Goal: Task Accomplishment & Management: Complete application form

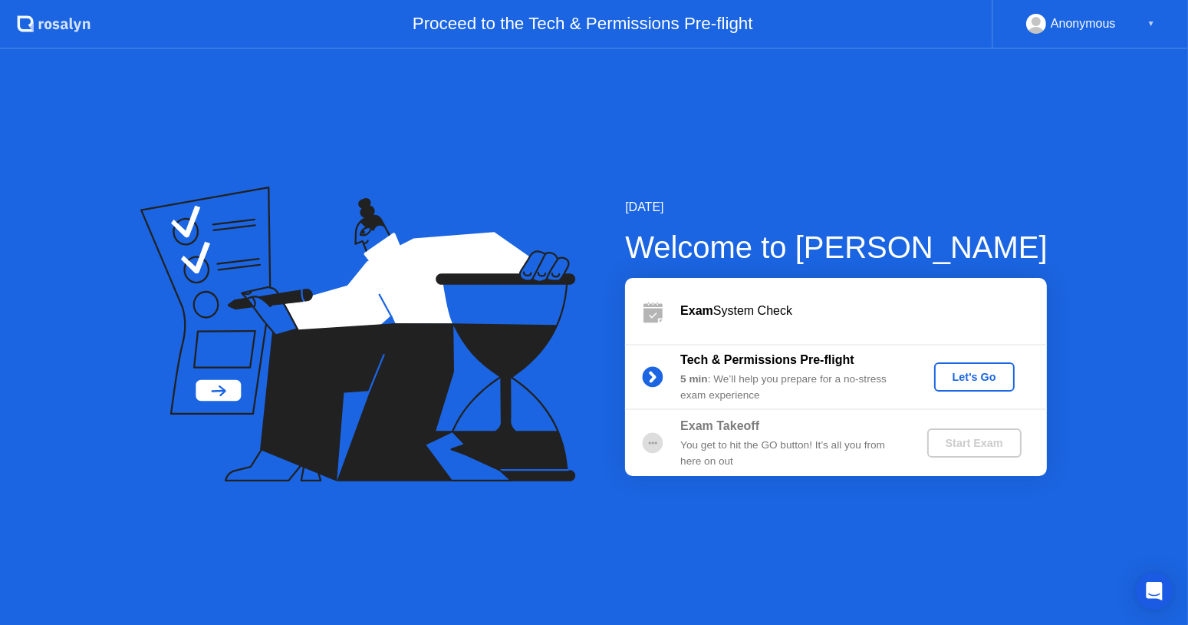
click at [252, 384] on icon at bounding box center [358, 333] width 436 height 295
click at [501, 428] on icon at bounding box center [357, 333] width 435 height 295
click at [873, 536] on div "[DATE] Welcome to [PERSON_NAME] Exam System Check Tech & Permissions Pre-flight…" at bounding box center [594, 336] width 1188 height 575
drag, startPoint x: 1007, startPoint y: 448, endPoint x: 971, endPoint y: 449, distance: 35.3
click at [1004, 448] on div "Start Exam" at bounding box center [975, 443] width 82 height 12
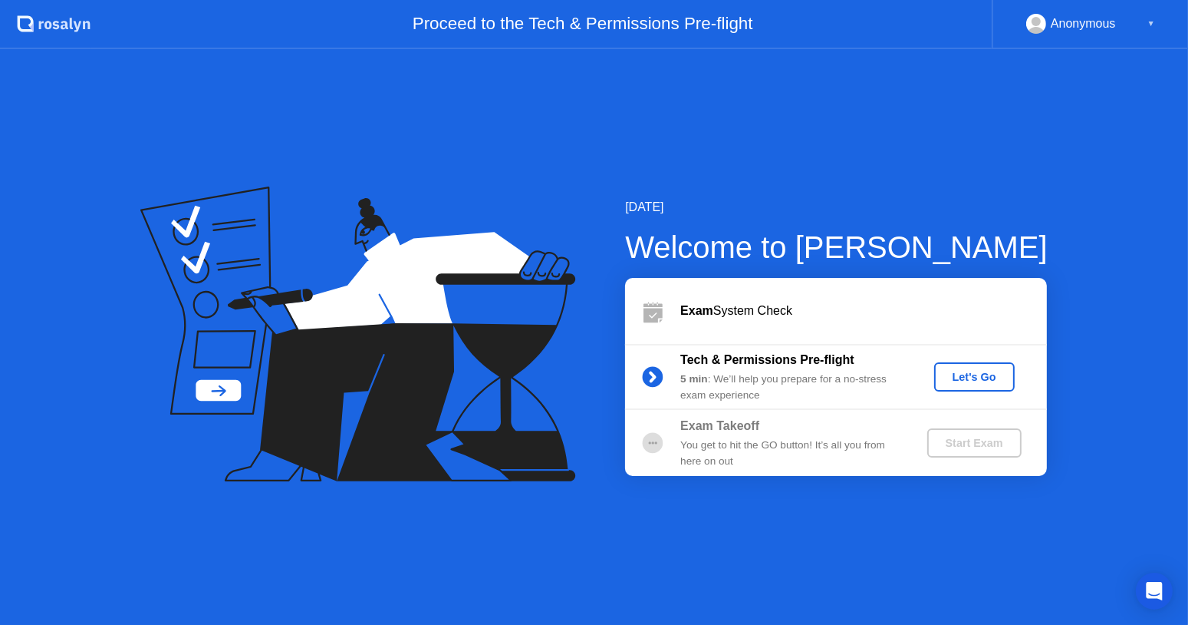
click at [651, 193] on div "[DATE] Welcome to [PERSON_NAME] Exam System Check Tech & Permissions Pre-flight…" at bounding box center [594, 336] width 1188 height 575
click at [719, 549] on div "[DATE] Welcome to [PERSON_NAME] Exam System Check Tech & Permissions Pre-flight…" at bounding box center [594, 336] width 1188 height 575
click at [996, 379] on div "Let's Go" at bounding box center [975, 377] width 68 height 12
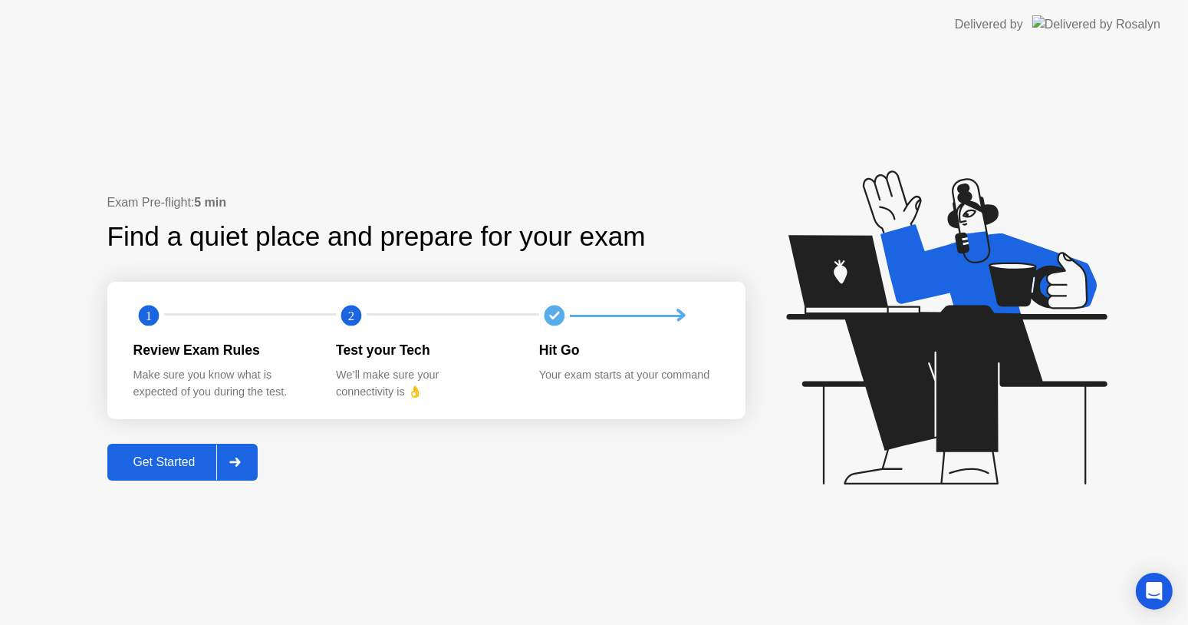
click at [625, 12] on header "Delivered by" at bounding box center [594, 24] width 1188 height 49
click at [496, 463] on div "Exam Pre-flight: 5 min Find a quiet place and prepare for your exam 1 2 Review …" at bounding box center [426, 336] width 638 height 286
click at [141, 467] on div "Get Started" at bounding box center [164, 462] width 105 height 14
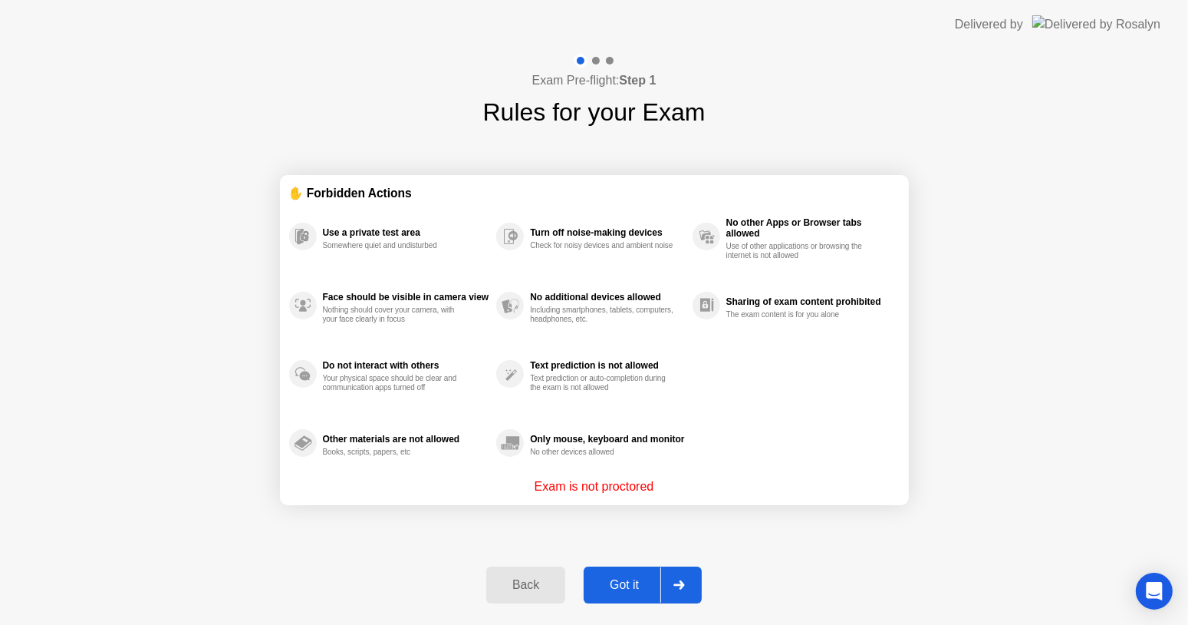
click at [634, 588] on div "Got it" at bounding box center [624, 585] width 72 height 14
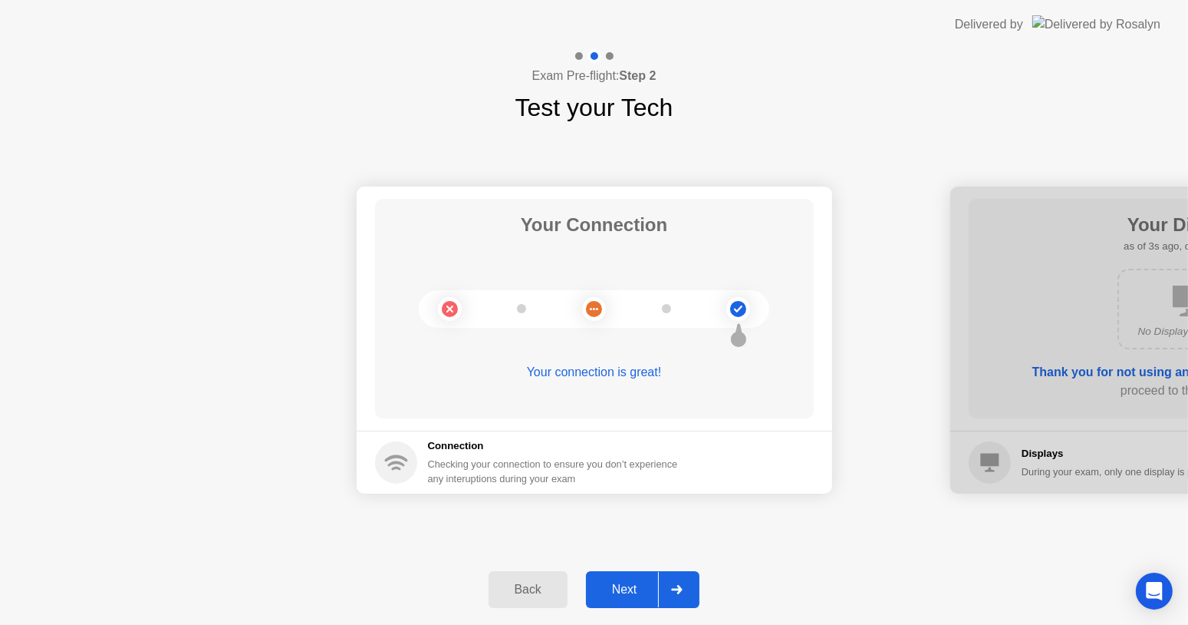
click at [619, 588] on div "Next" at bounding box center [625, 589] width 68 height 14
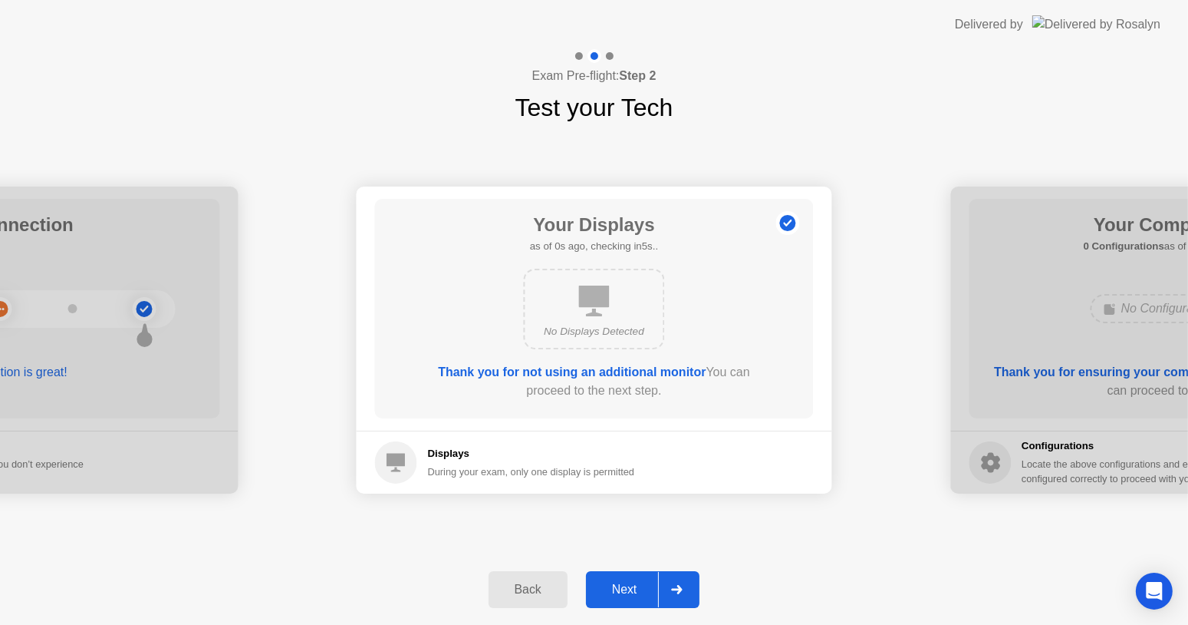
click at [627, 600] on button "Next" at bounding box center [643, 589] width 114 height 37
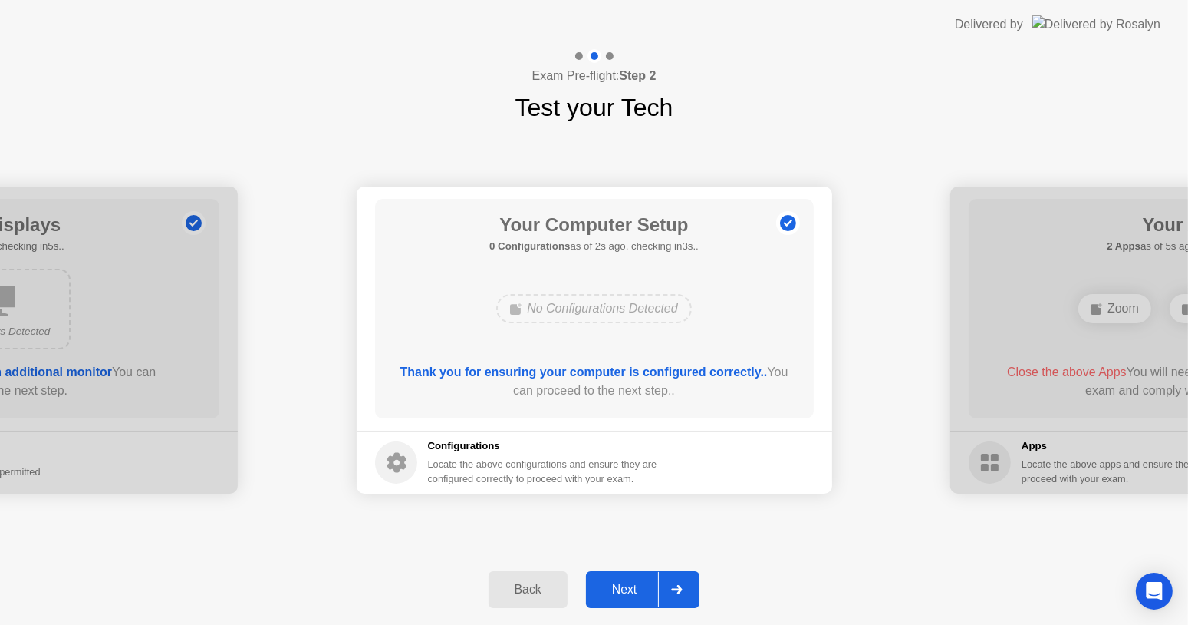
click at [631, 585] on div "Next" at bounding box center [625, 589] width 68 height 14
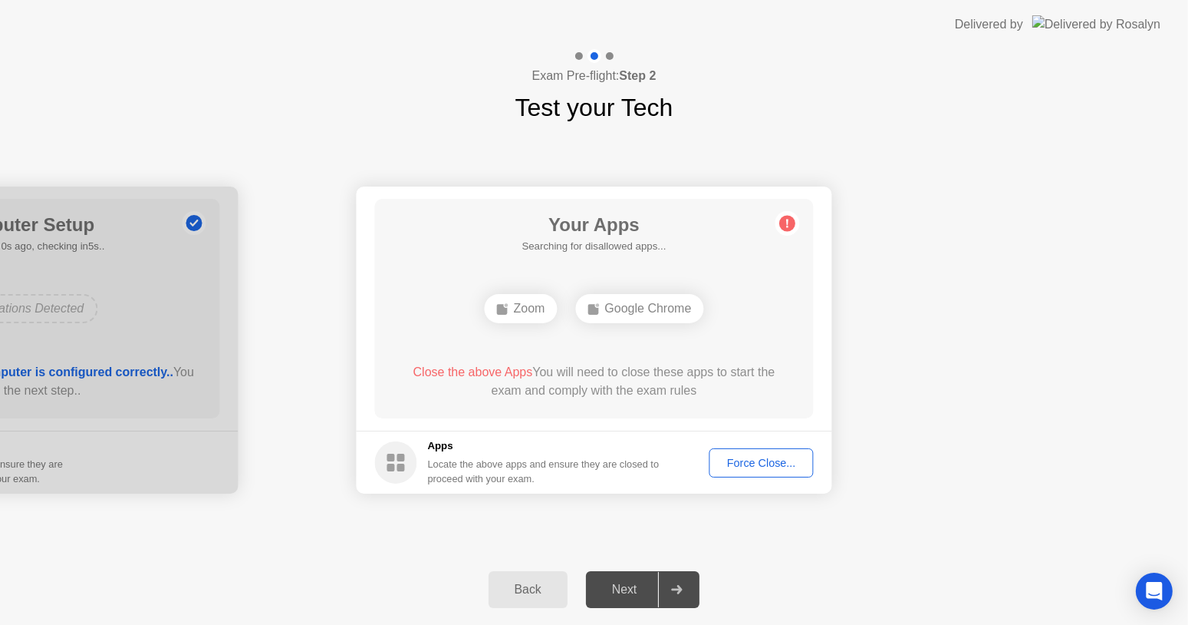
drag, startPoint x: 765, startPoint y: 136, endPoint x: 757, endPoint y: 141, distance: 9.4
click at [765, 136] on div "Your Connection Your connection is great! Connection Checking your connection t…" at bounding box center [594, 340] width 1188 height 428
click at [771, 461] on div "Force Close..." at bounding box center [762, 463] width 94 height 12
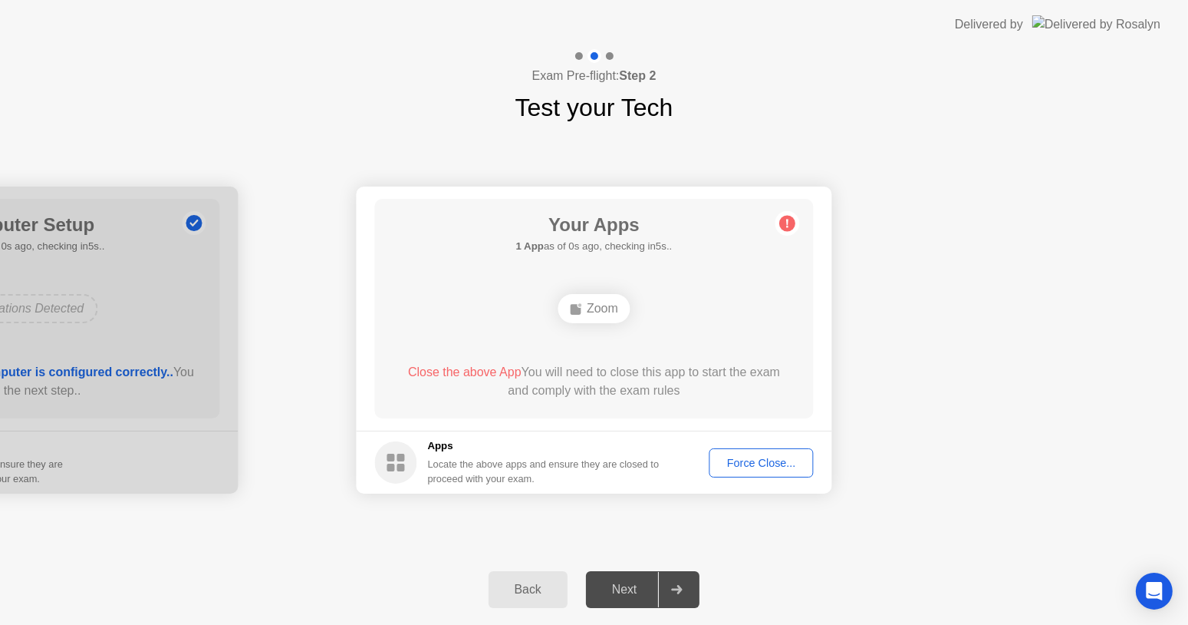
click at [755, 463] on div "Force Close..." at bounding box center [762, 463] width 94 height 12
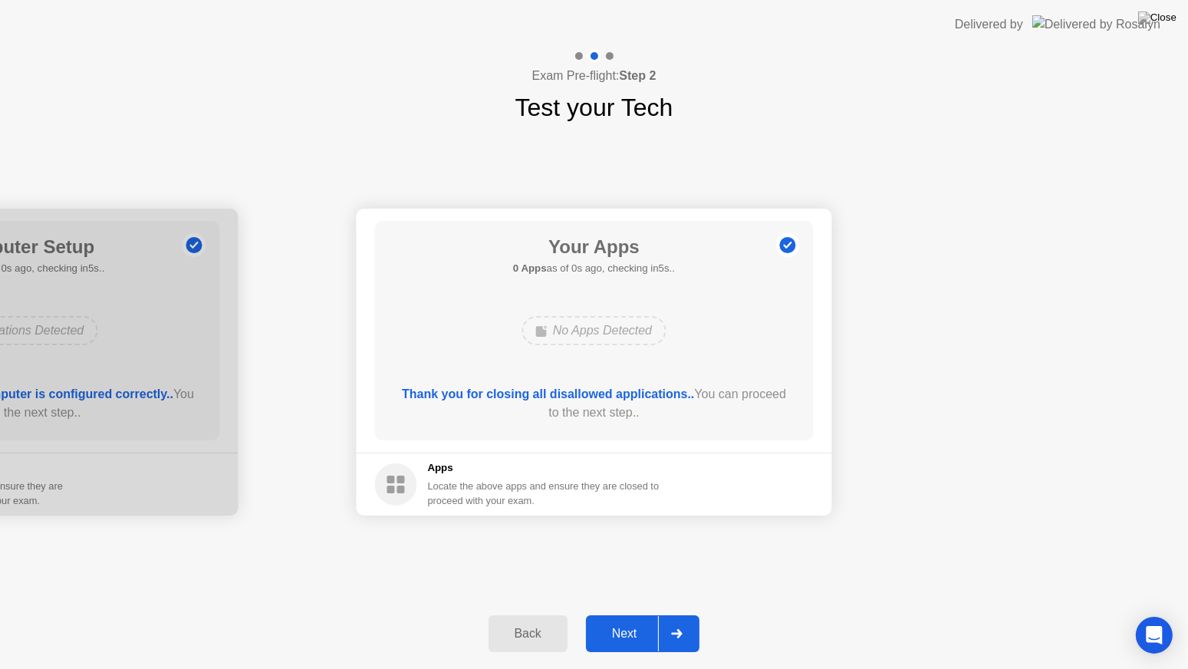
click at [637, 624] on div "Next" at bounding box center [625, 634] width 68 height 14
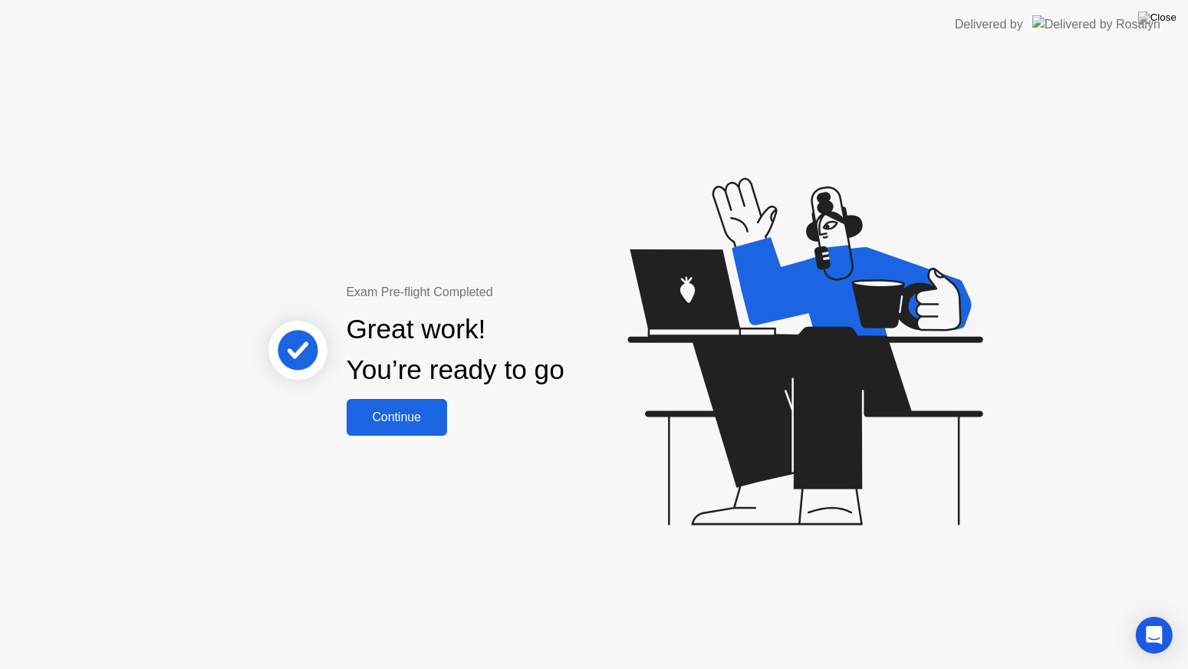
click at [418, 418] on div "Continue" at bounding box center [396, 417] width 91 height 14
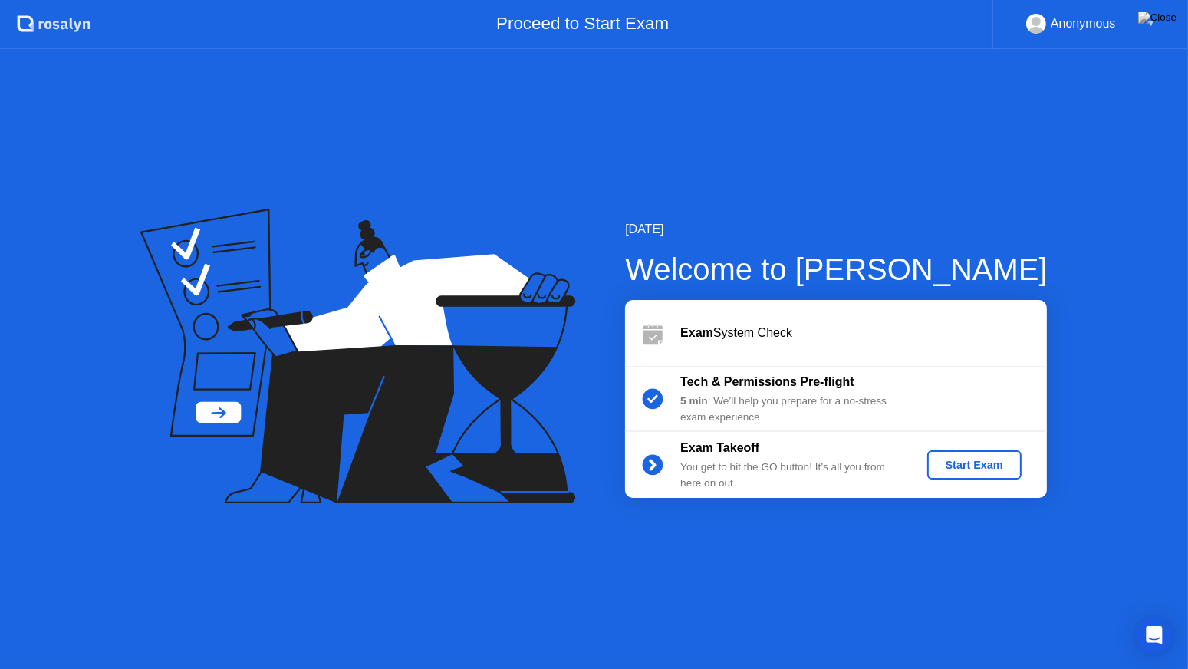
click at [962, 470] on div "Start Exam" at bounding box center [975, 465] width 82 height 12
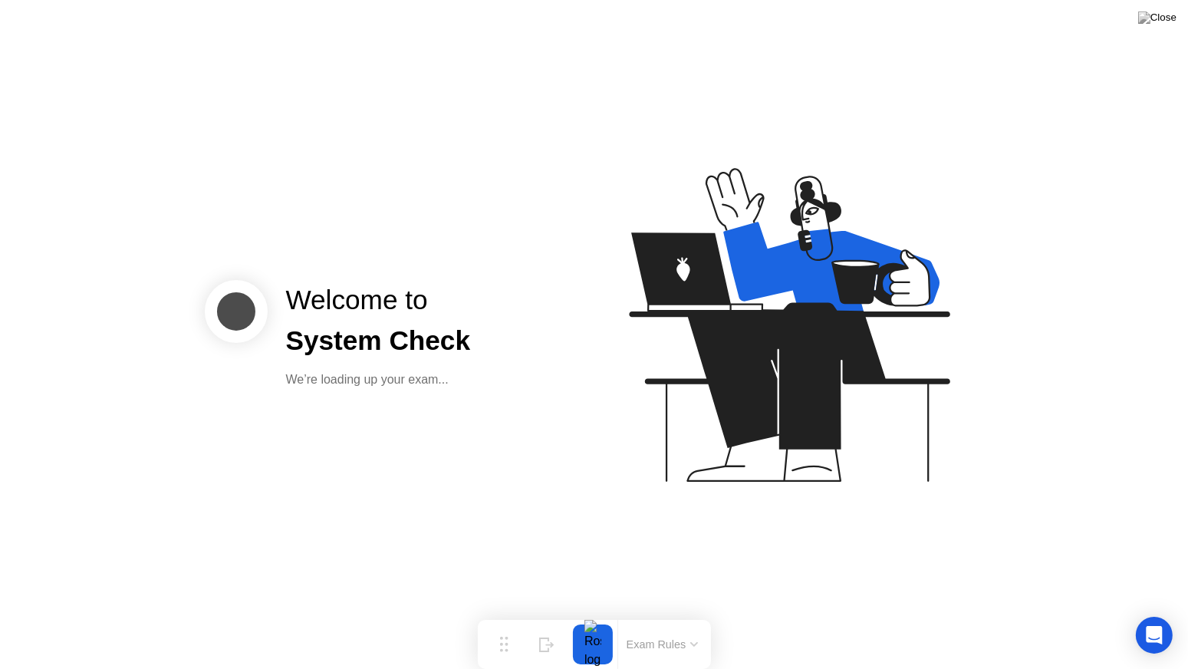
drag, startPoint x: 401, startPoint y: 388, endPoint x: 384, endPoint y: 380, distance: 18.9
click at [391, 384] on div "Welcome to System Check We’re loading up your exam..." at bounding box center [594, 334] width 1188 height 669
click at [255, 325] on div at bounding box center [236, 311] width 63 height 63
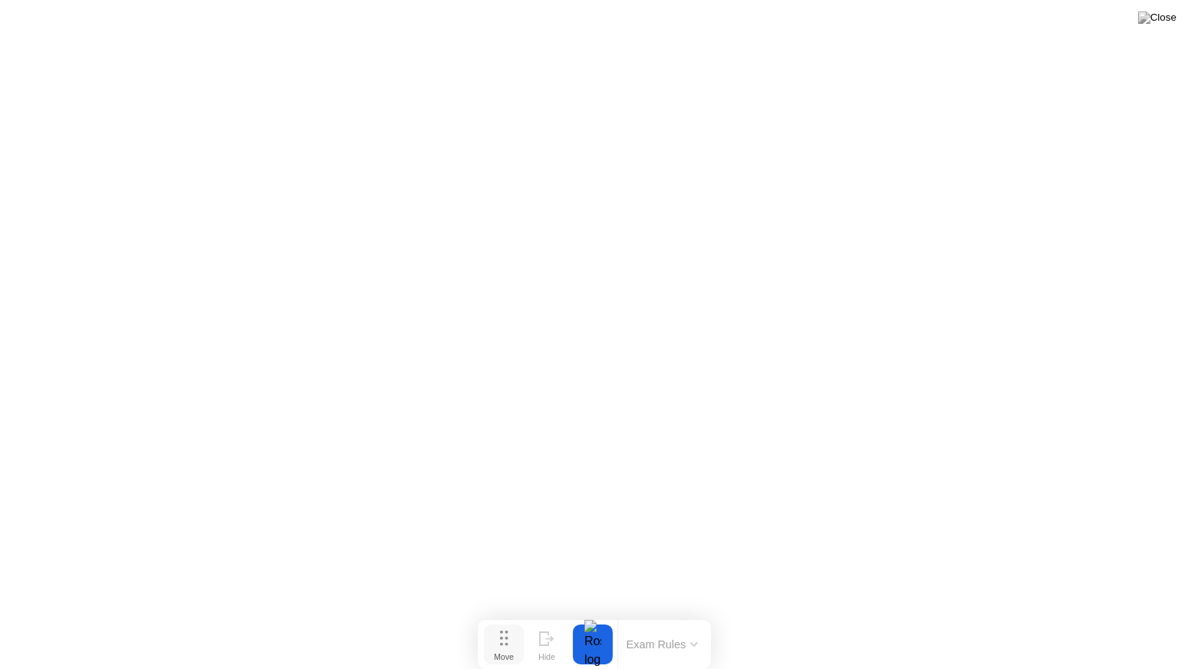
click at [504, 624] on div "Move" at bounding box center [504, 656] width 20 height 9
click at [586, 624] on div at bounding box center [593, 645] width 32 height 40
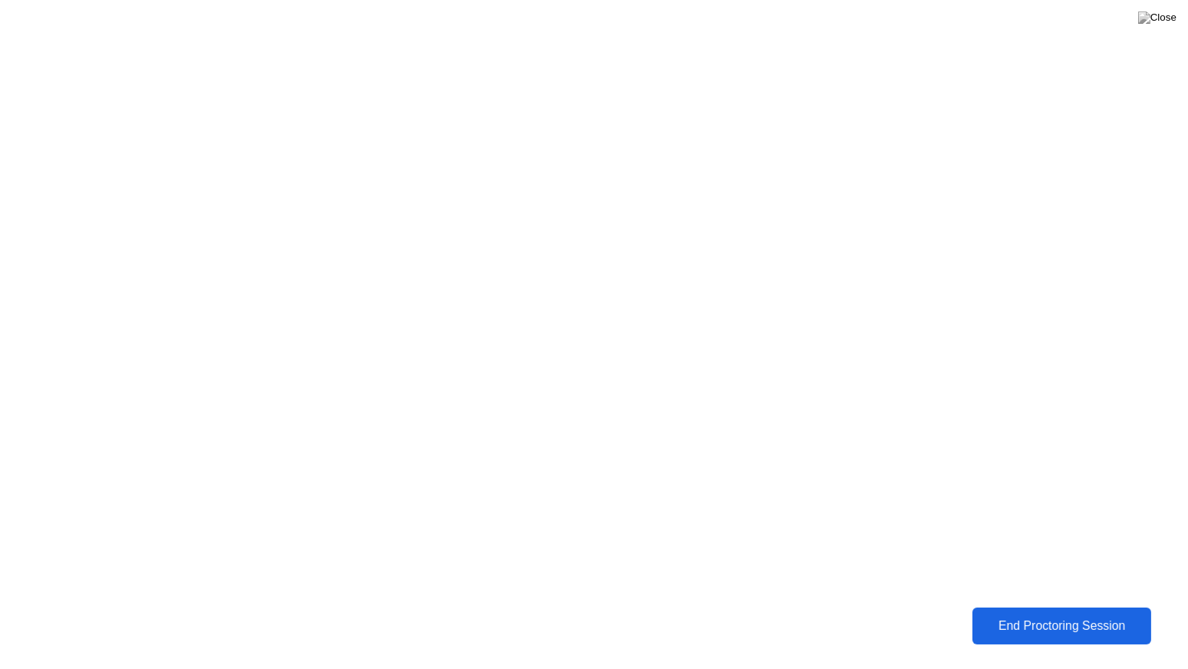
click at [1103, 624] on button "End Proctoring Session" at bounding box center [1062, 626] width 179 height 37
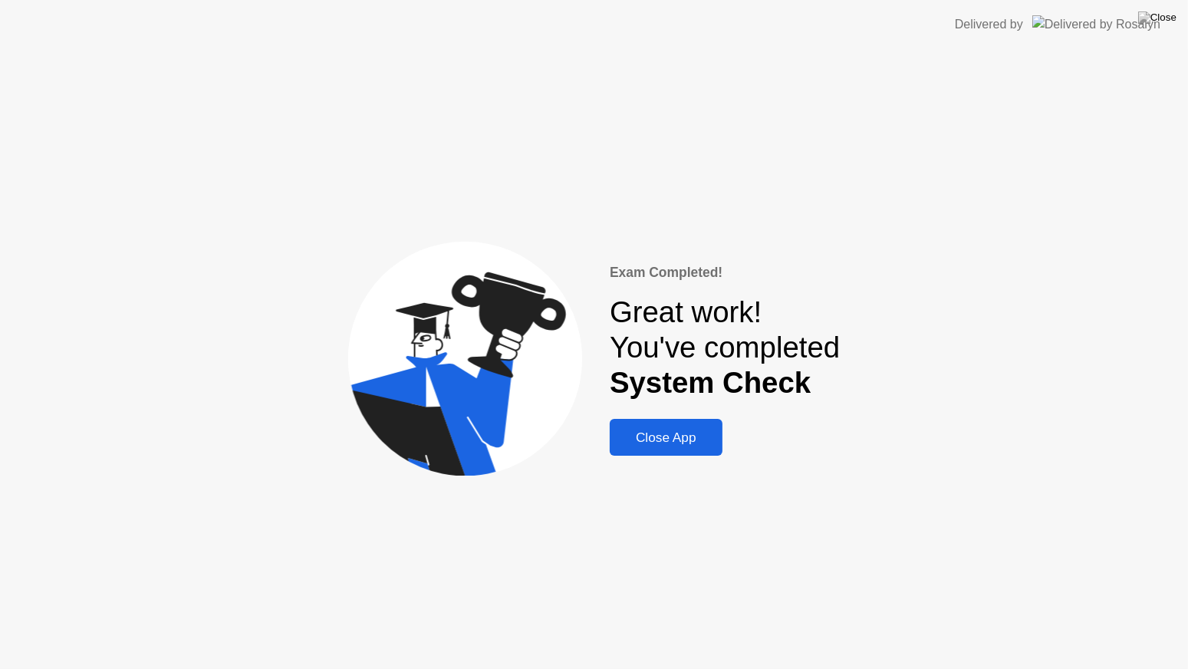
click at [639, 441] on div "Close App" at bounding box center [667, 438] width 104 height 16
